Goal: Transaction & Acquisition: Book appointment/travel/reservation

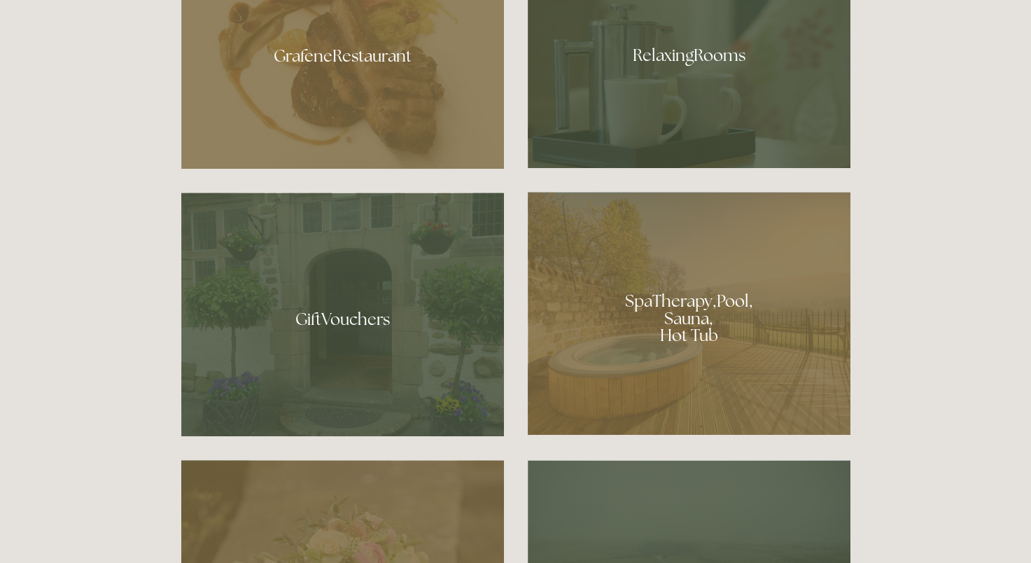
scroll to position [968, 0]
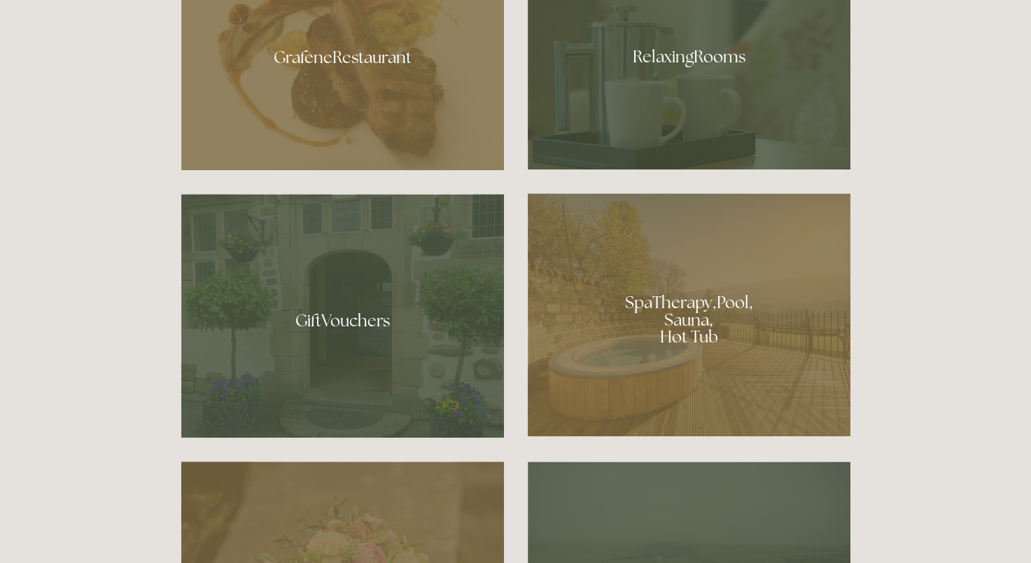
click at [736, 329] on div at bounding box center [689, 314] width 323 height 243
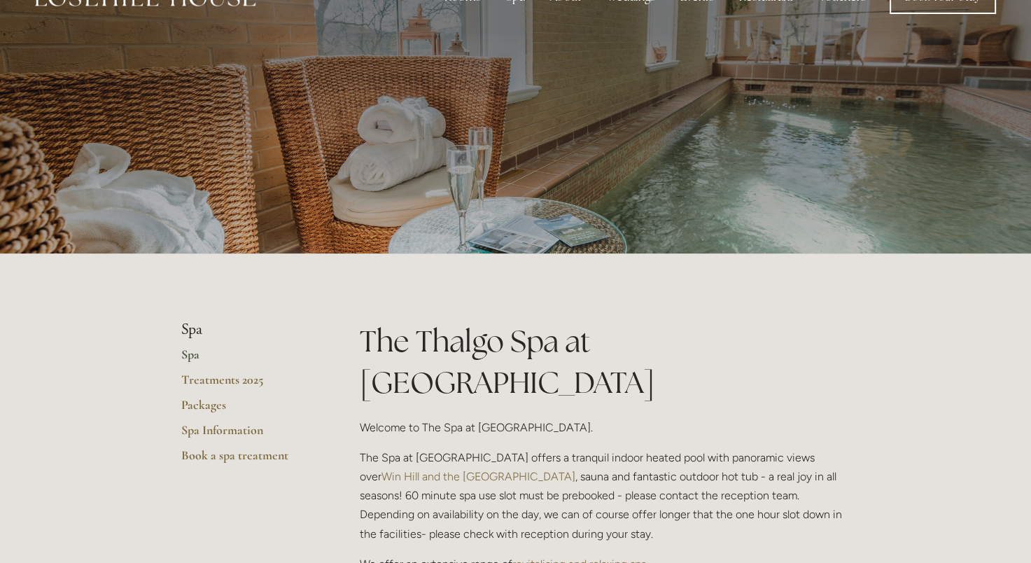
scroll to position [42, 0]
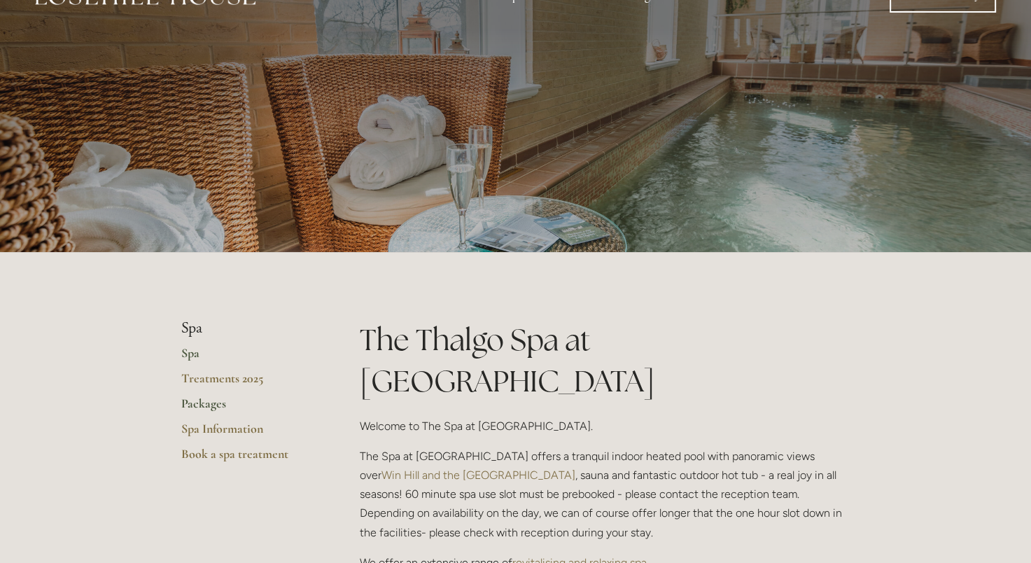
click at [216, 408] on link "Packages" at bounding box center [248, 408] width 134 height 25
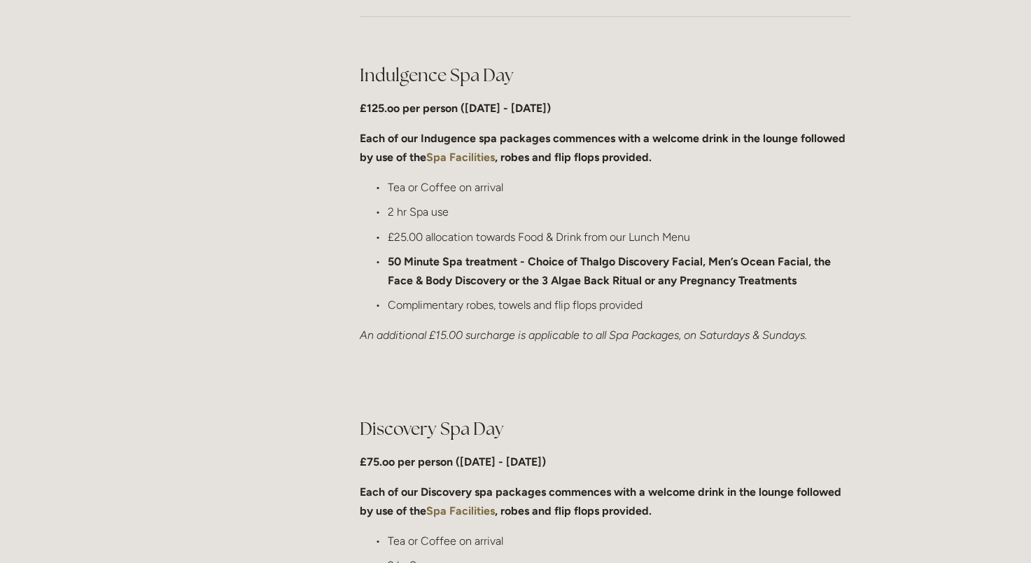
scroll to position [723, 0]
